Goal: Task Accomplishment & Management: Use online tool/utility

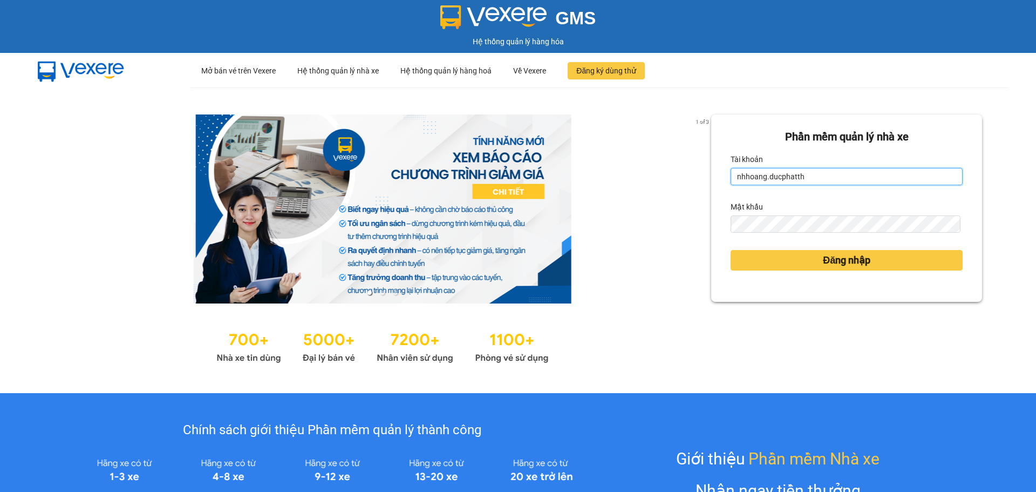
click at [762, 181] on input "nhhoang.ducphatth" at bounding box center [847, 176] width 232 height 17
drag, startPoint x: 761, startPoint y: 179, endPoint x: 742, endPoint y: 181, distance: 19.0
click at [742, 181] on input "nhhoang.ducphatth" at bounding box center [847, 176] width 232 height 17
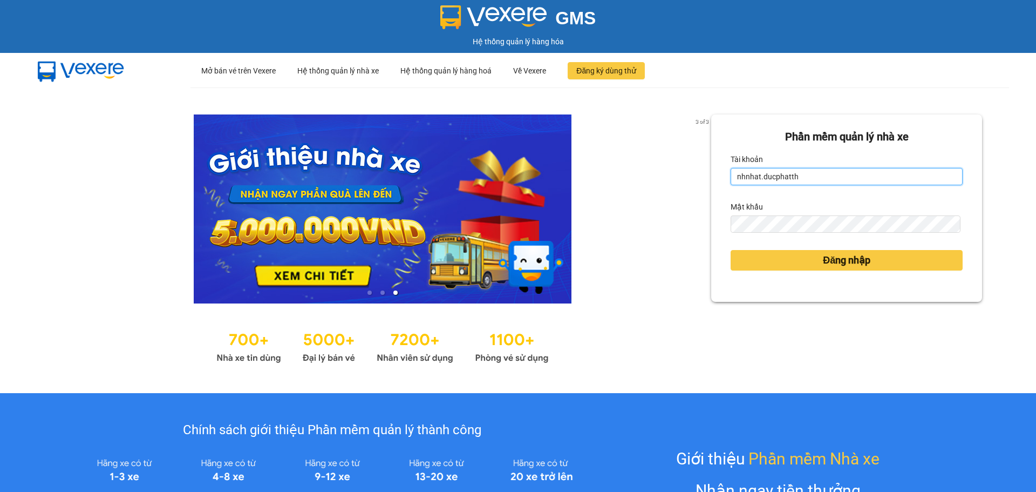
type input "nhnhat.ducphatth"
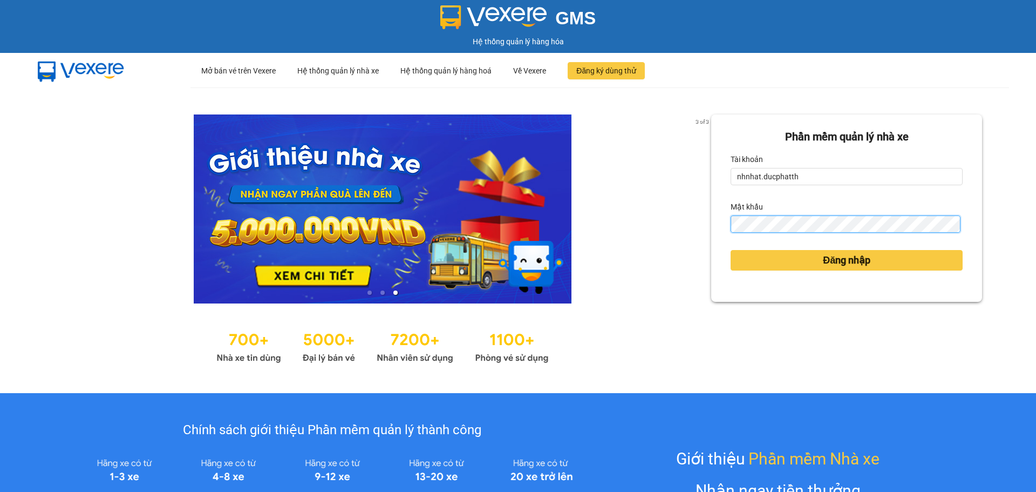
click at [711, 241] on div "Phần mềm quản lý nhà xe Tài khoản nhnhat.ducphatth Mật khẩu Đăng nhập" at bounding box center [846, 207] width 271 height 187
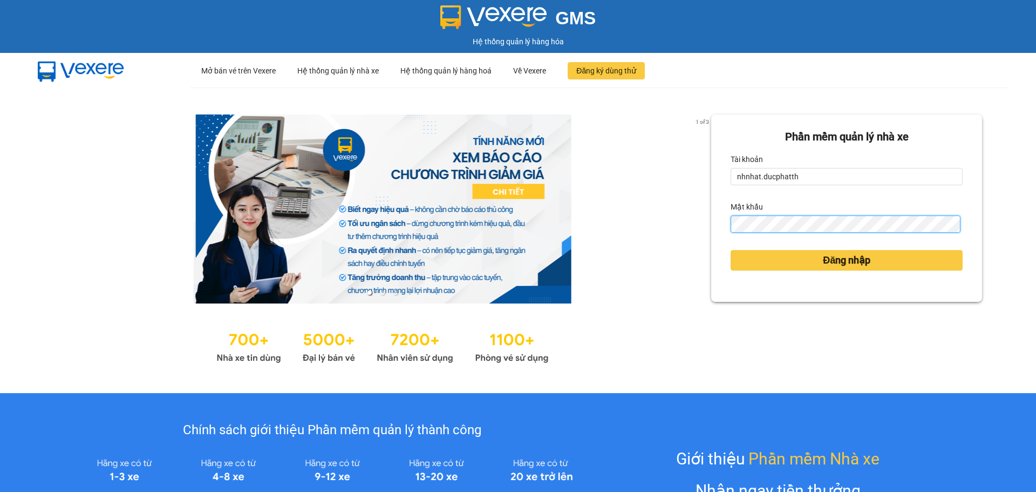
click at [731, 250] on button "Đăng nhập" at bounding box center [847, 260] width 232 height 21
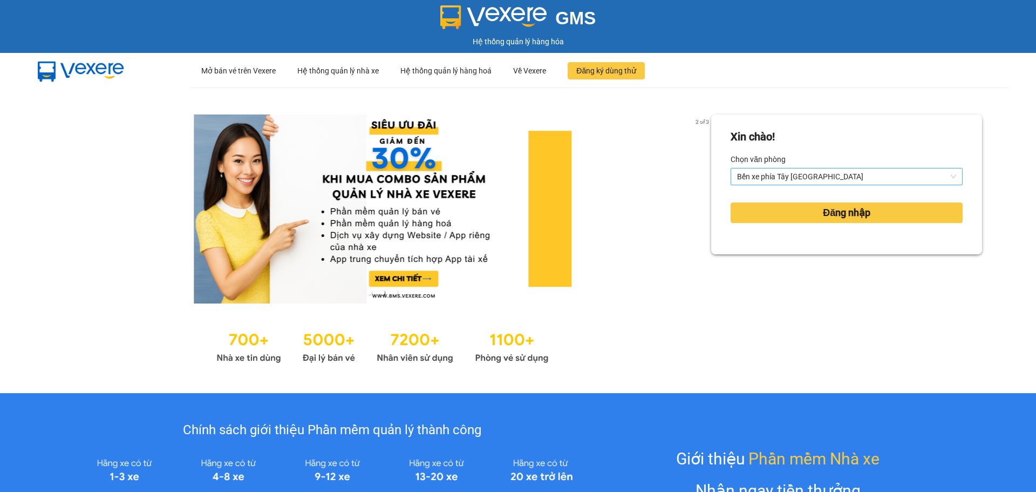
click at [786, 178] on span "Bến xe phía Tây [GEOGRAPHIC_DATA]" at bounding box center [846, 176] width 219 height 16
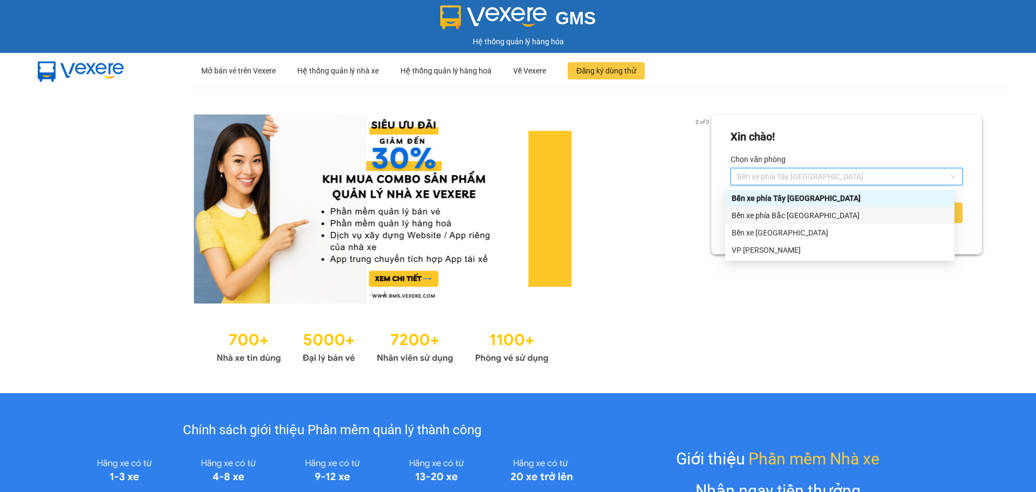
click at [782, 213] on div "Bến xe phía Bắc [GEOGRAPHIC_DATA]" at bounding box center [840, 215] width 216 height 12
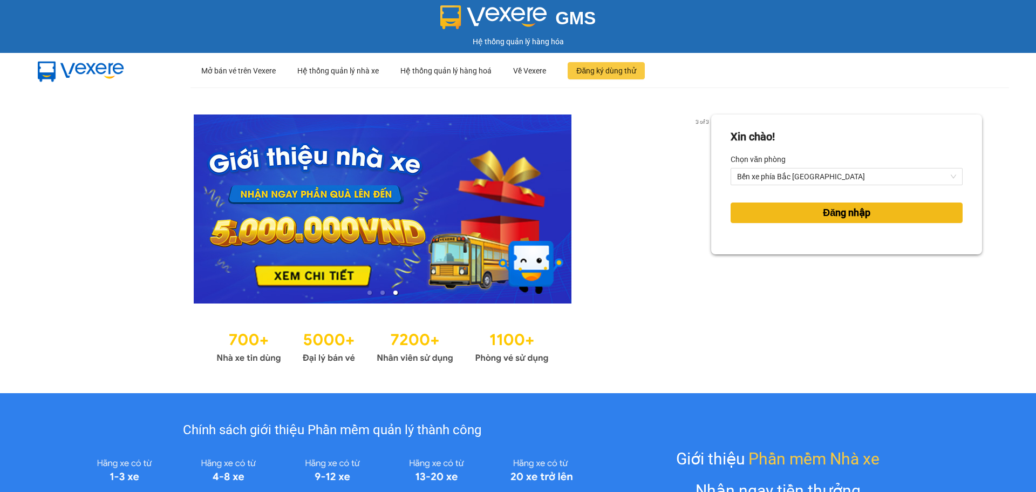
click at [866, 209] on button "Đăng nhập" at bounding box center [847, 212] width 232 height 21
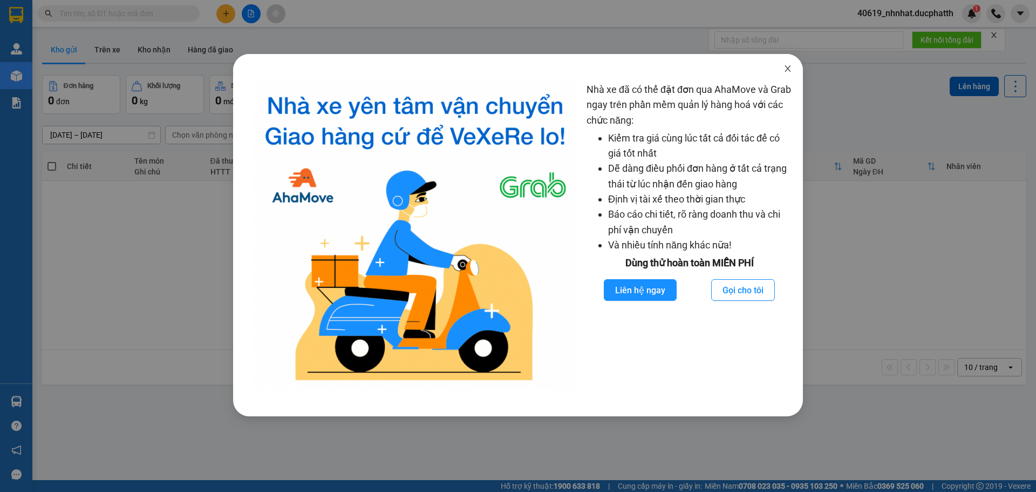
click at [790, 65] on icon "close" at bounding box center [788, 68] width 9 height 9
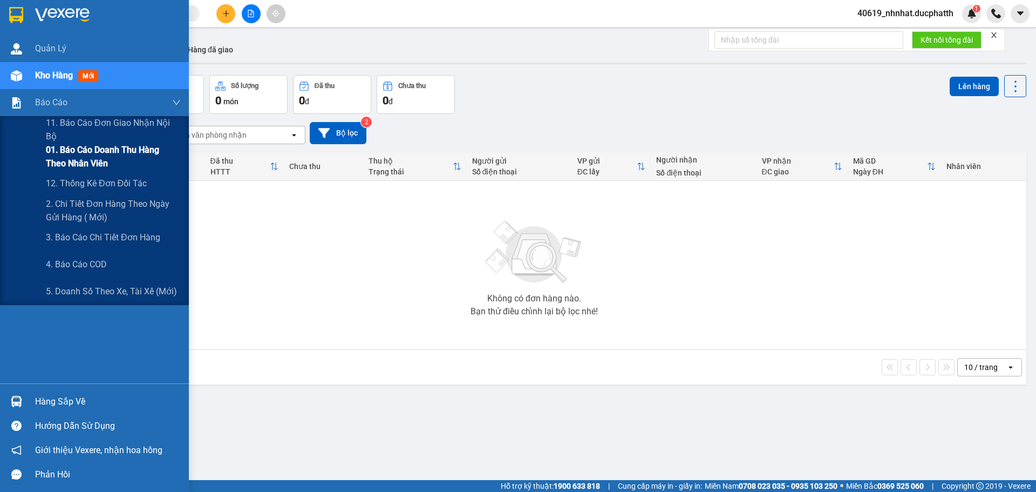
click at [83, 169] on span "01. Báo cáo doanh thu hàng theo nhân viên" at bounding box center [113, 156] width 135 height 27
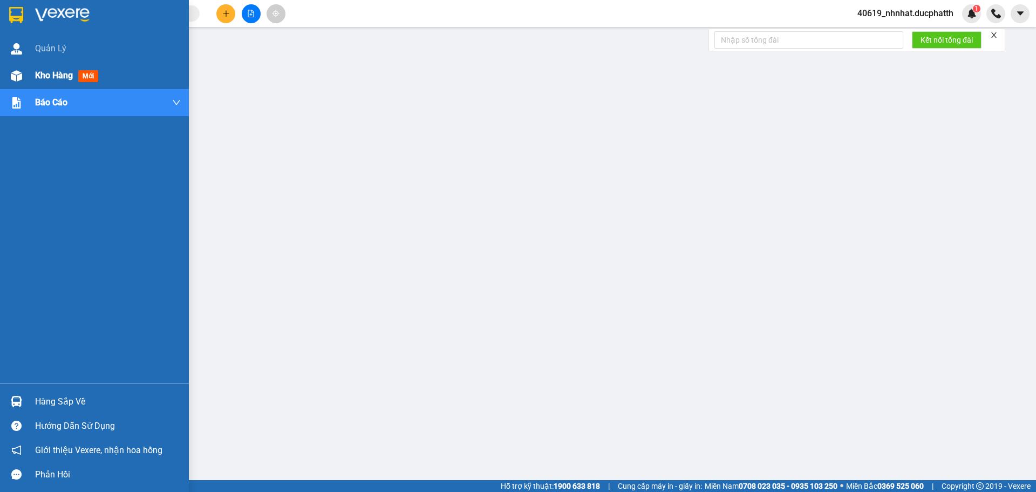
click at [80, 77] on span "mới" at bounding box center [88, 76] width 20 height 12
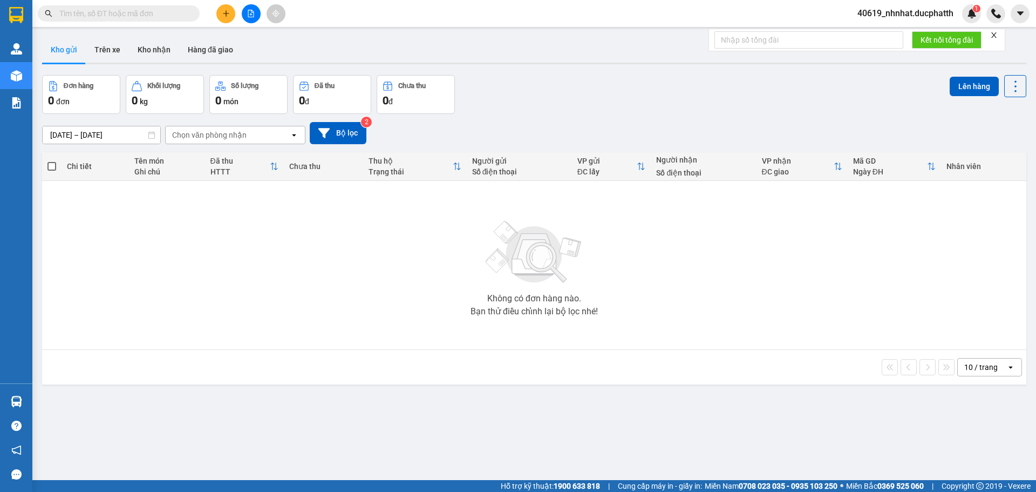
click at [435, 196] on div "Không có đơn hàng nào. Bạn thử điều chỉnh lại bộ lọc nhé!" at bounding box center [535, 265] width 974 height 162
click at [107, 48] on button "Trên xe" at bounding box center [107, 50] width 43 height 26
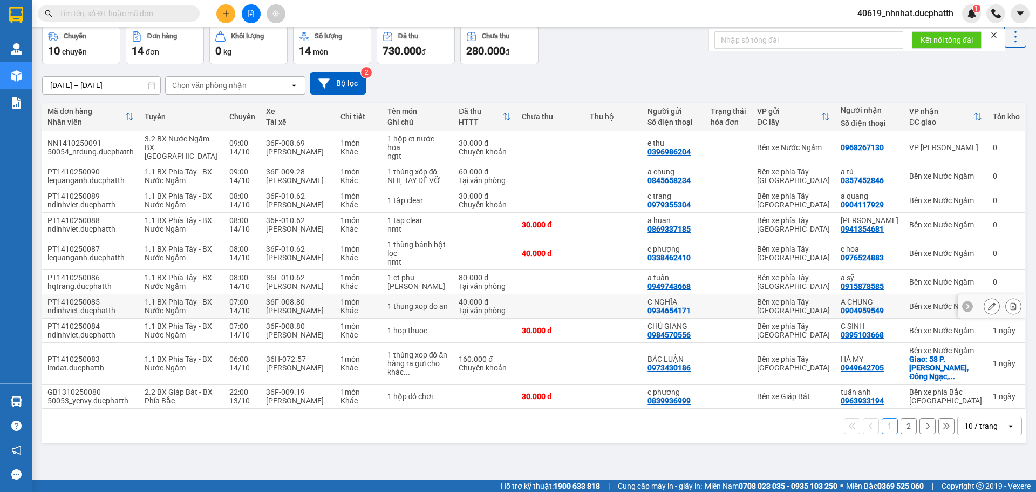
scroll to position [74, 0]
click at [906, 434] on button "2" at bounding box center [909, 426] width 16 height 16
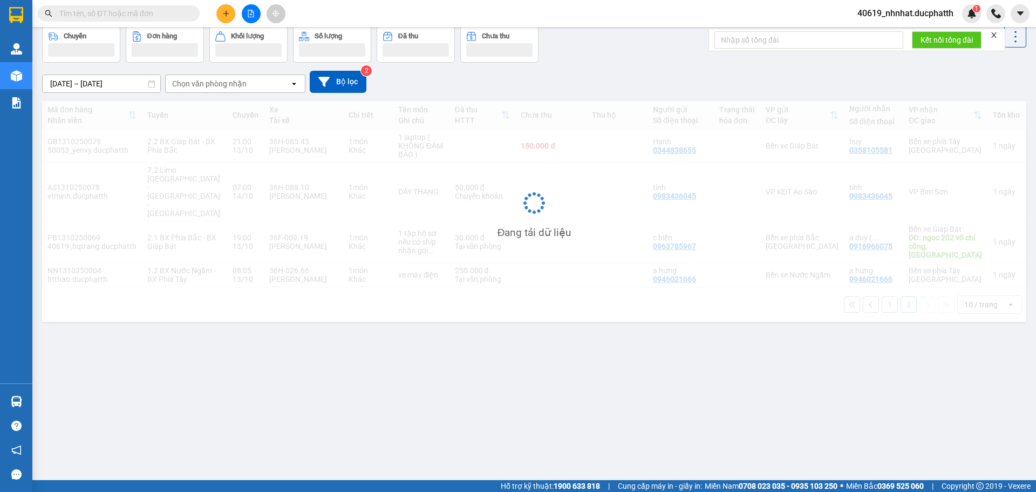
scroll to position [50, 0]
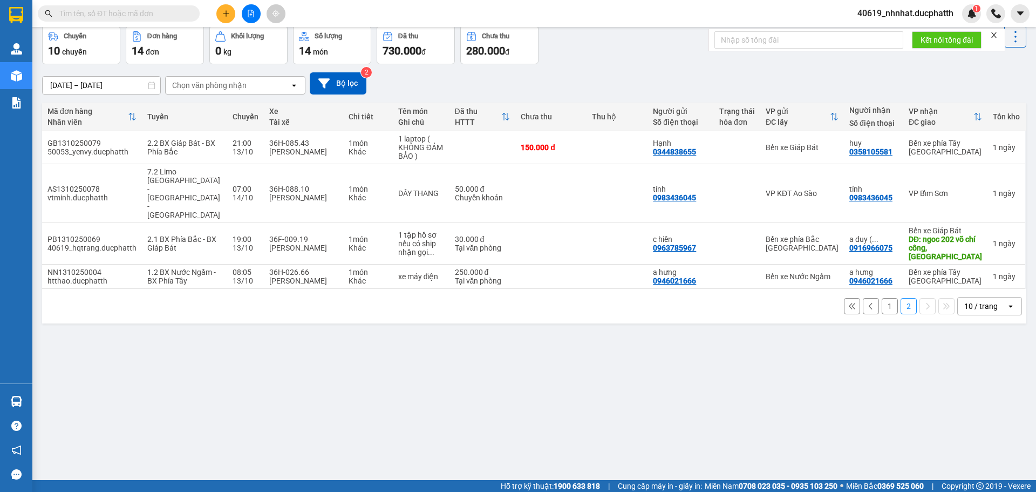
click at [882, 298] on button "1" at bounding box center [890, 306] width 16 height 16
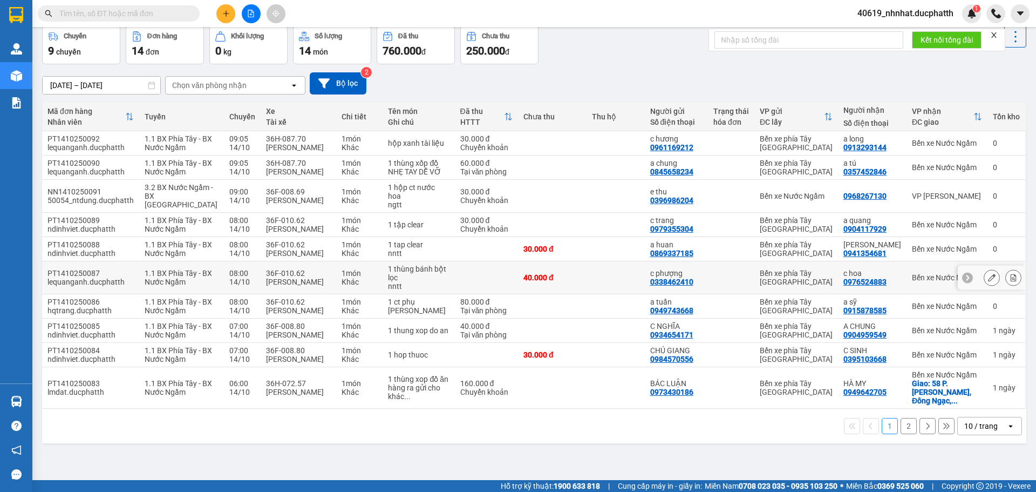
scroll to position [0, 0]
